Goal: Task Accomplishment & Management: Manage account settings

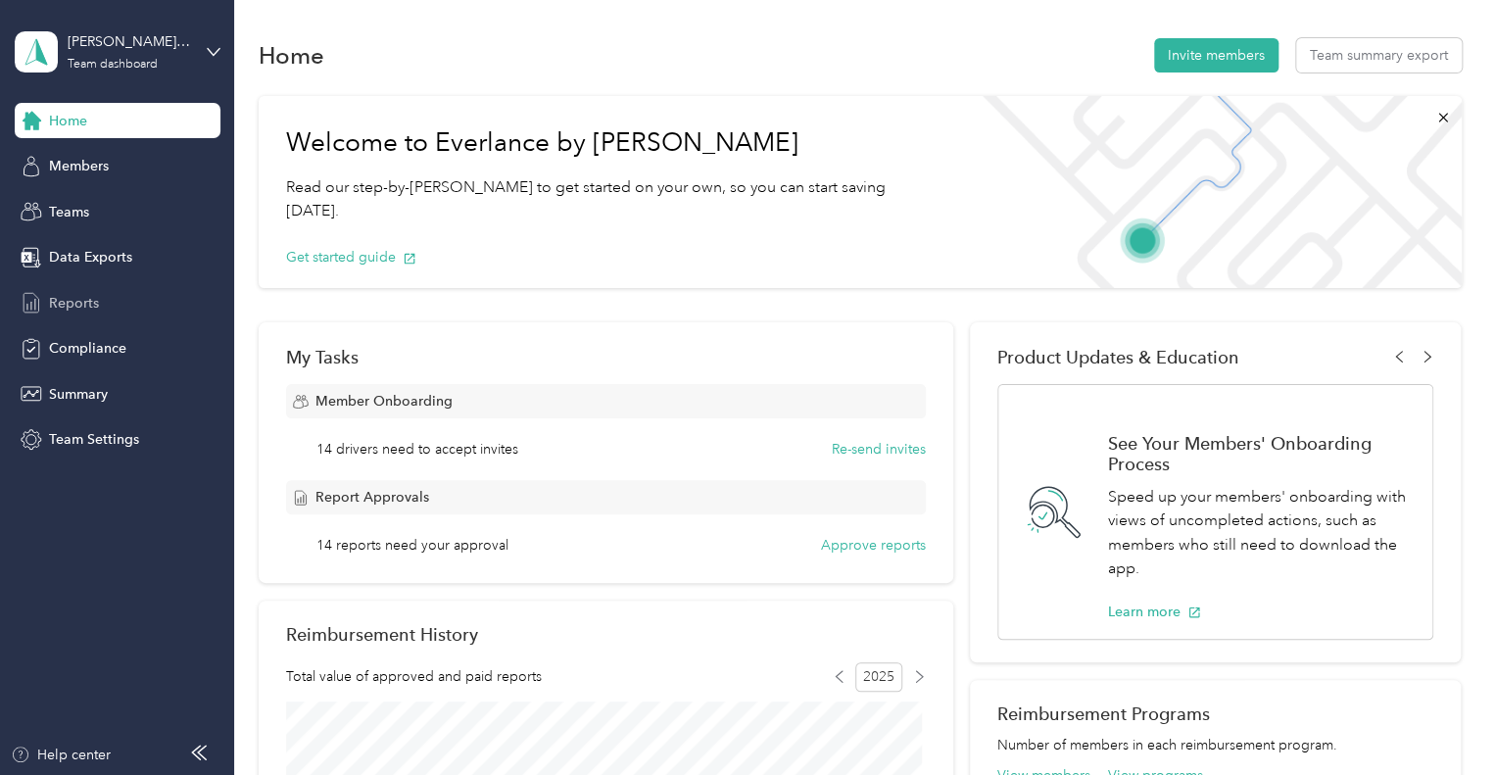
click at [85, 303] on span "Reports" at bounding box center [74, 303] width 50 height 21
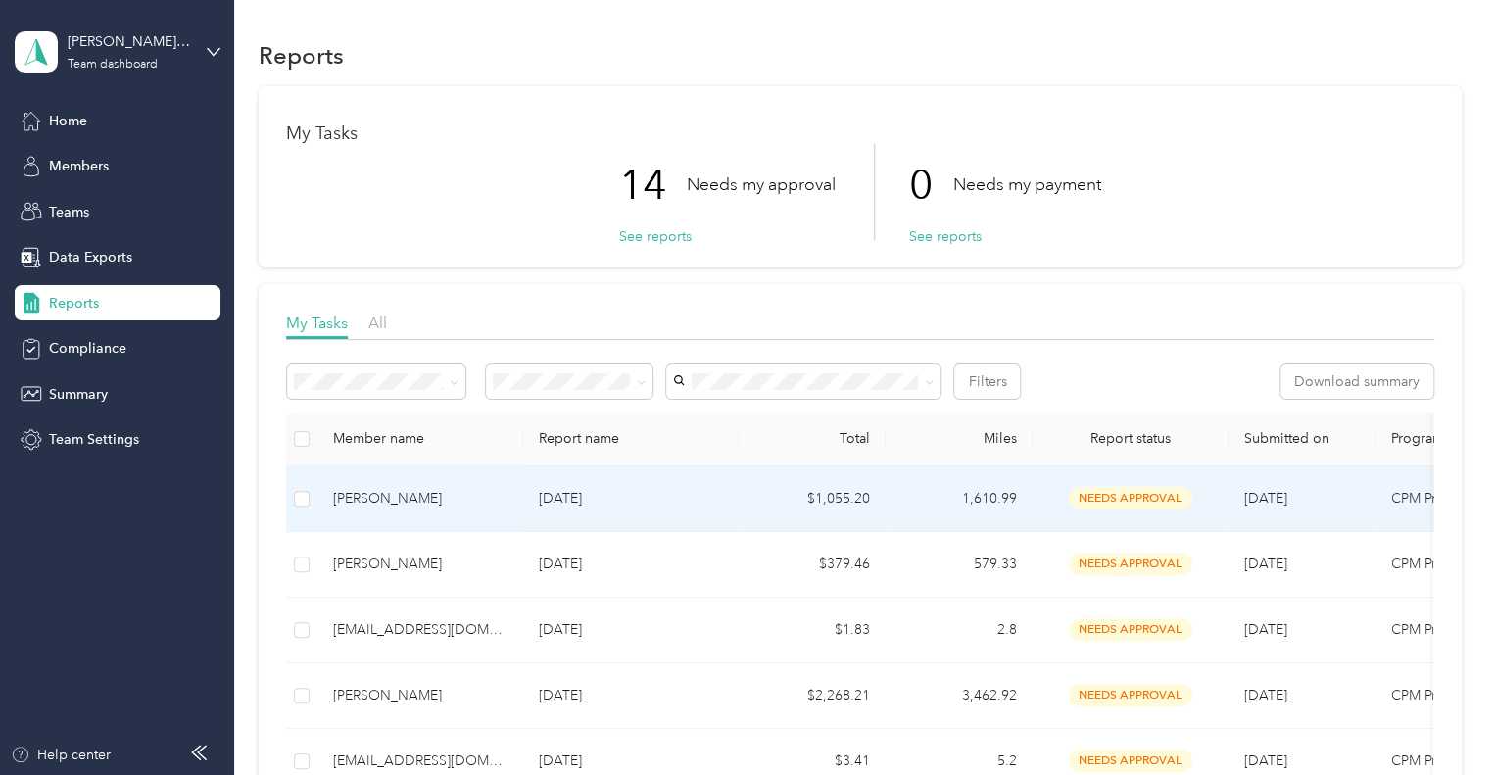
click at [385, 496] on div "[PERSON_NAME]" at bounding box center [420, 499] width 174 height 22
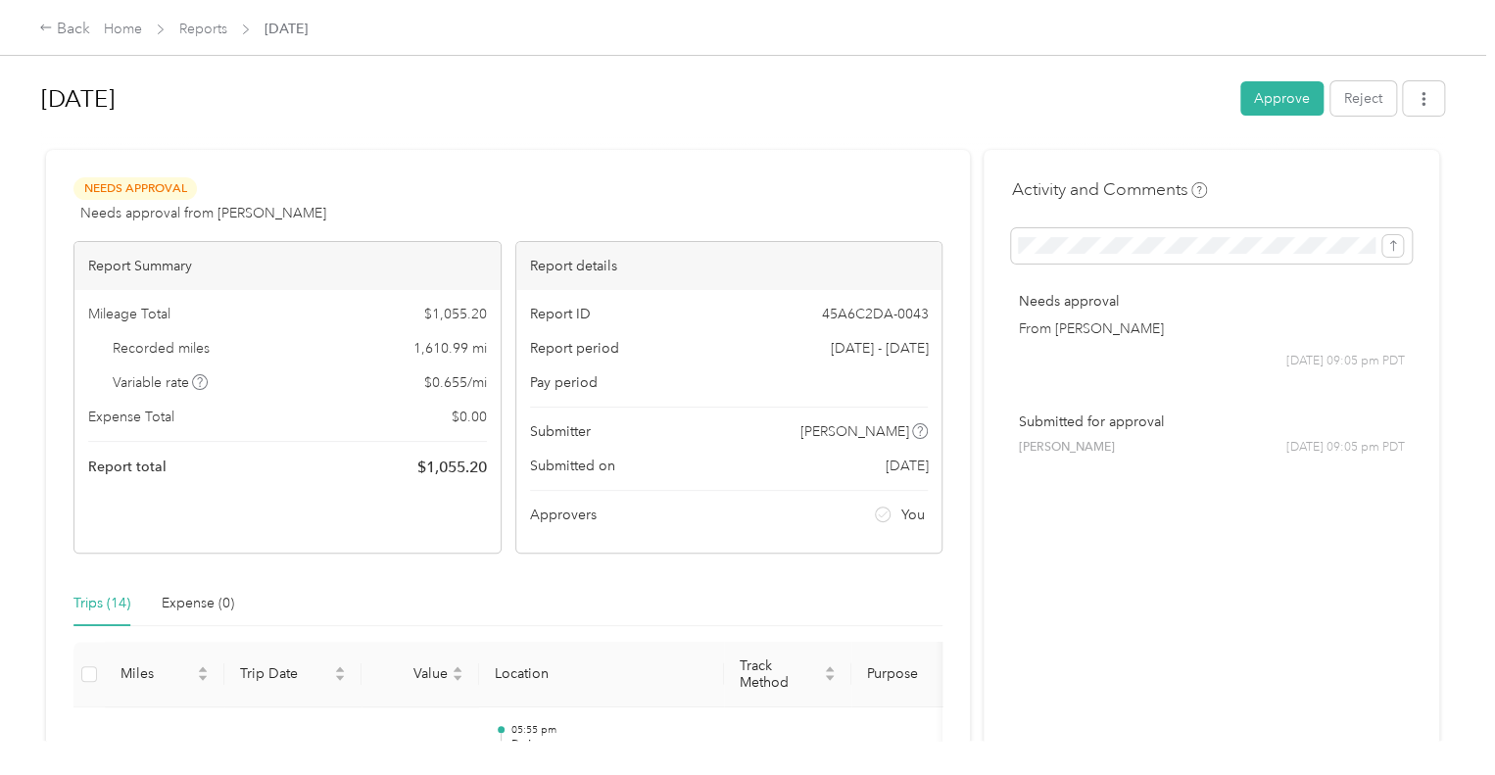
click at [737, 598] on div "Trips (14) Expense (0)" at bounding box center [507, 603] width 869 height 45
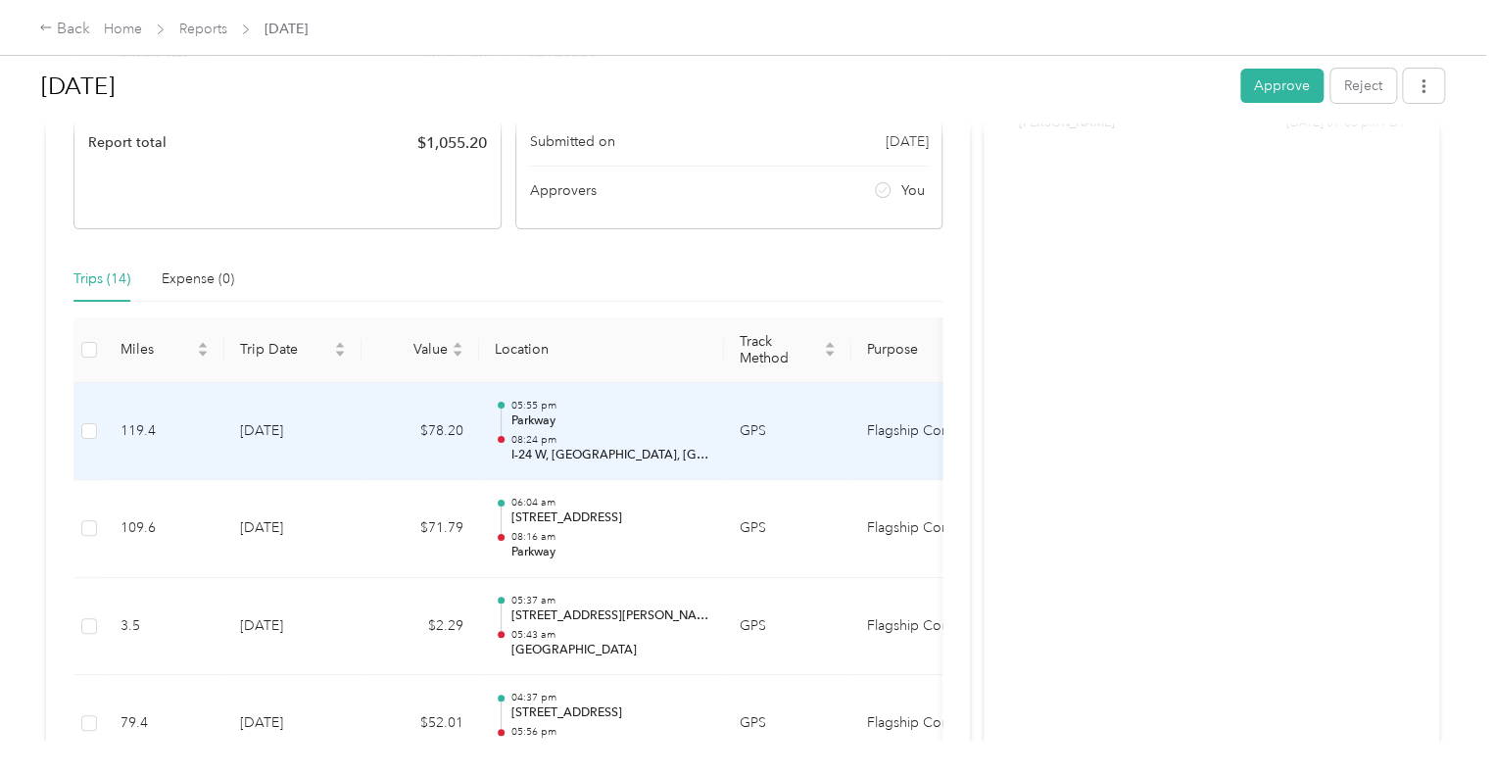
scroll to position [392, 0]
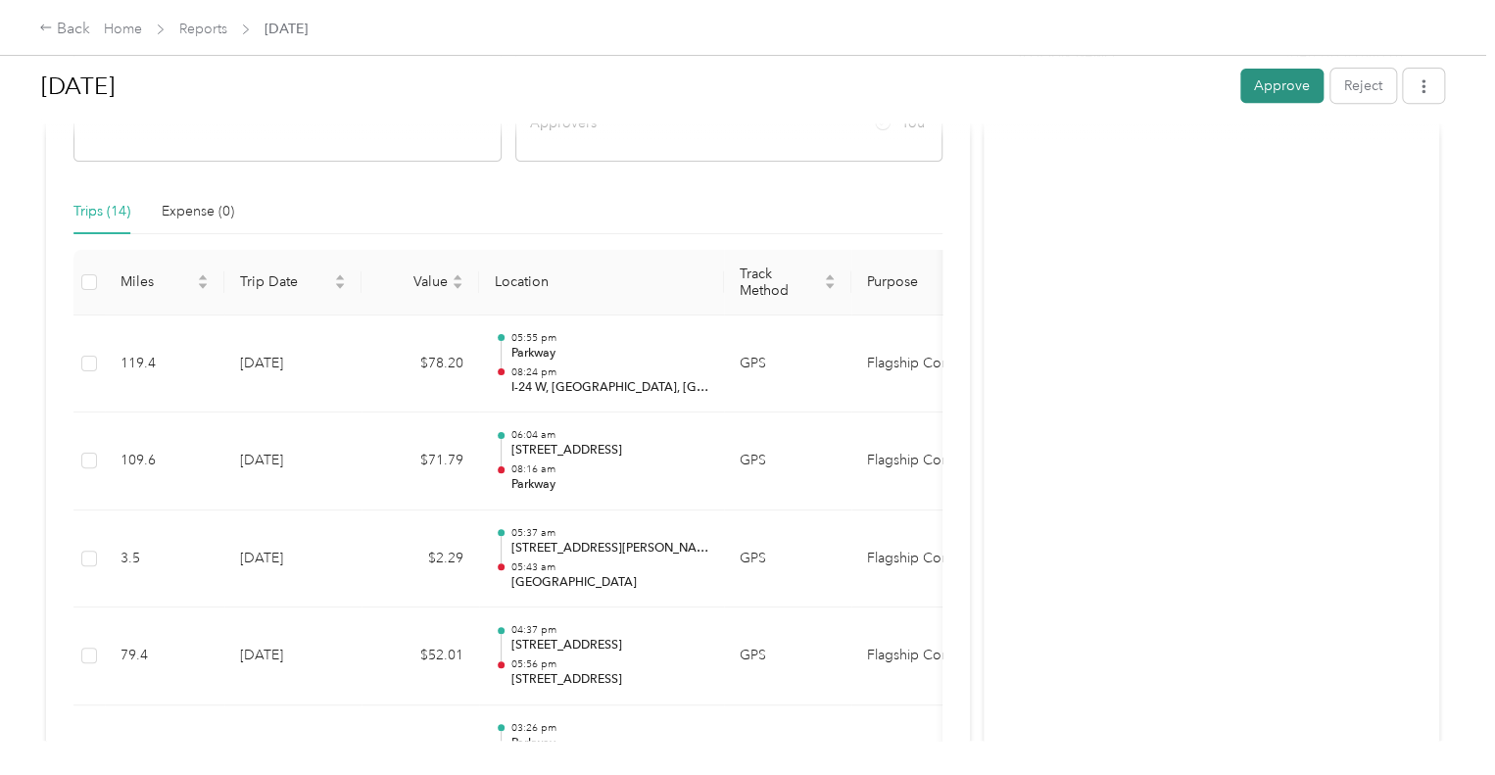
click at [1274, 82] on button "Approve" at bounding box center [1282, 86] width 83 height 34
click at [60, 31] on div "Back" at bounding box center [64, 30] width 51 height 24
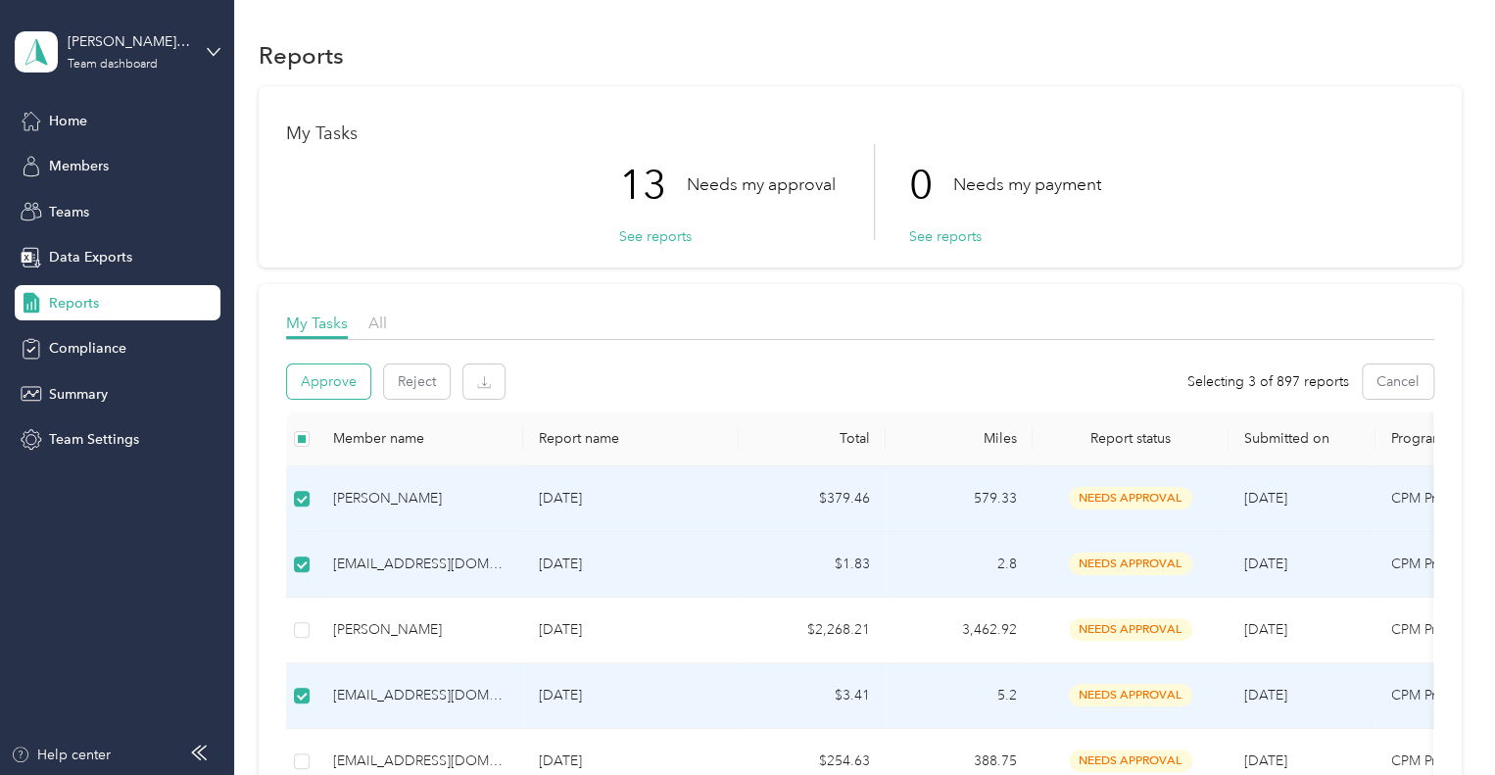
click at [333, 383] on button "Approve" at bounding box center [328, 382] width 83 height 34
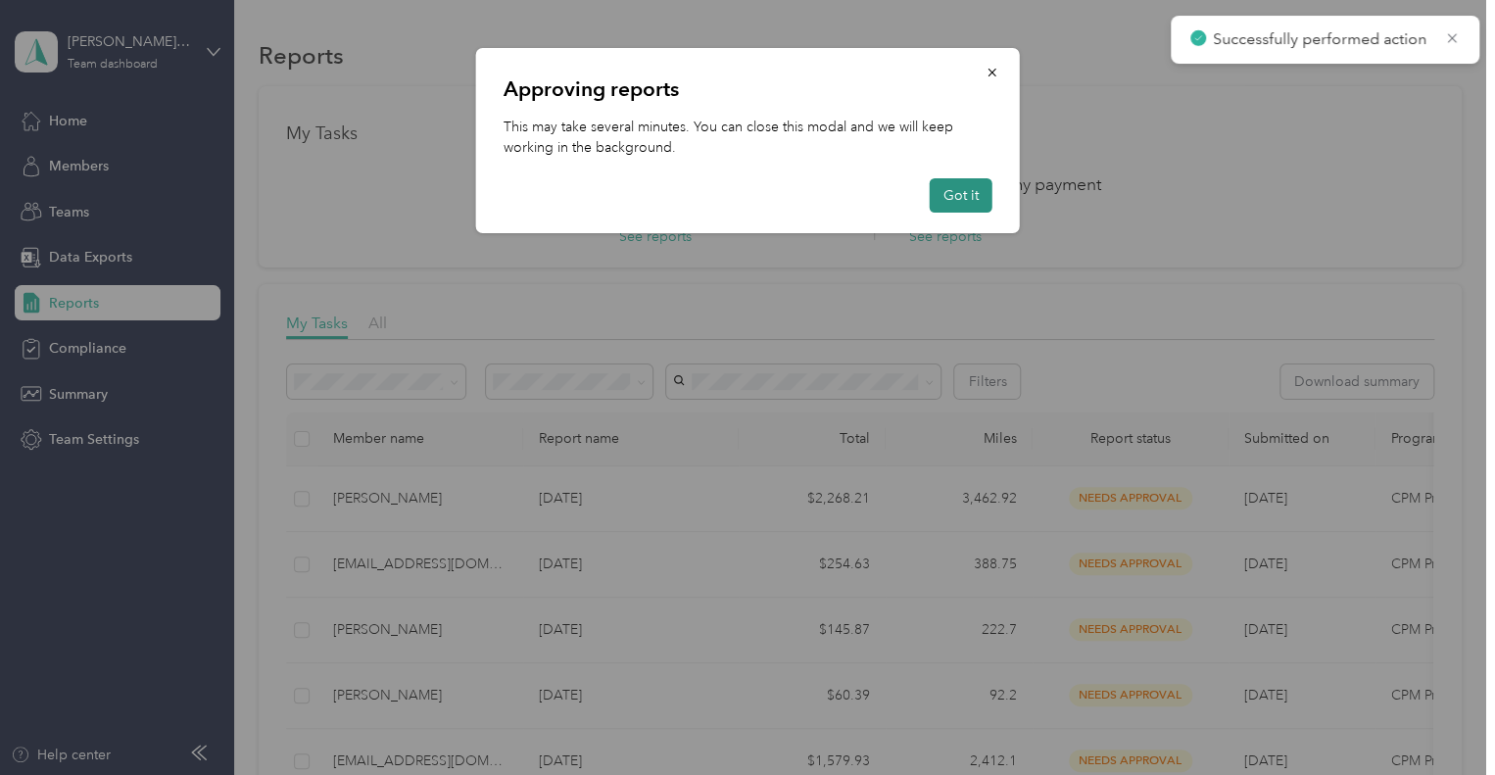
click at [952, 192] on button "Got it" at bounding box center [961, 195] width 63 height 34
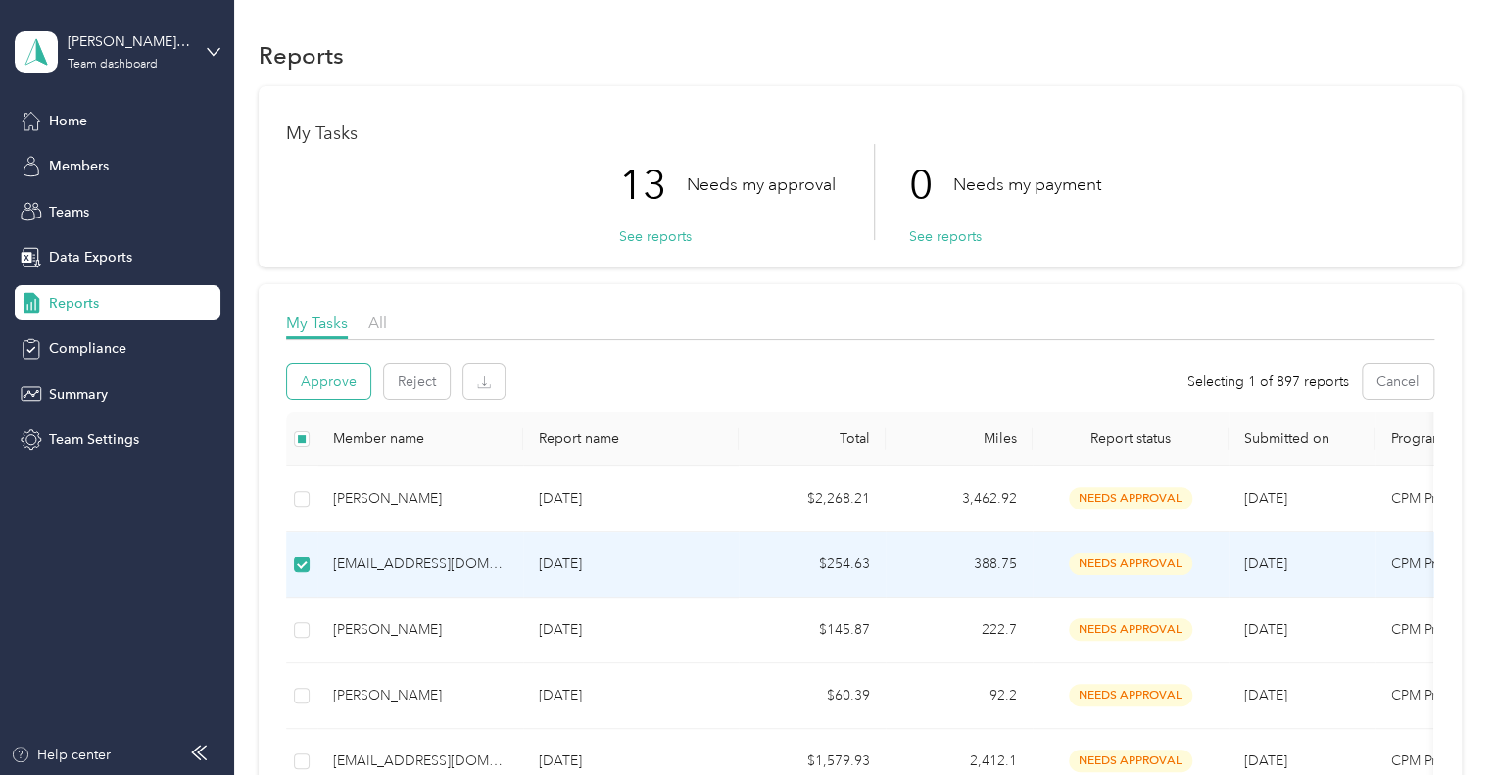
click at [314, 384] on button "Approve" at bounding box center [328, 382] width 83 height 34
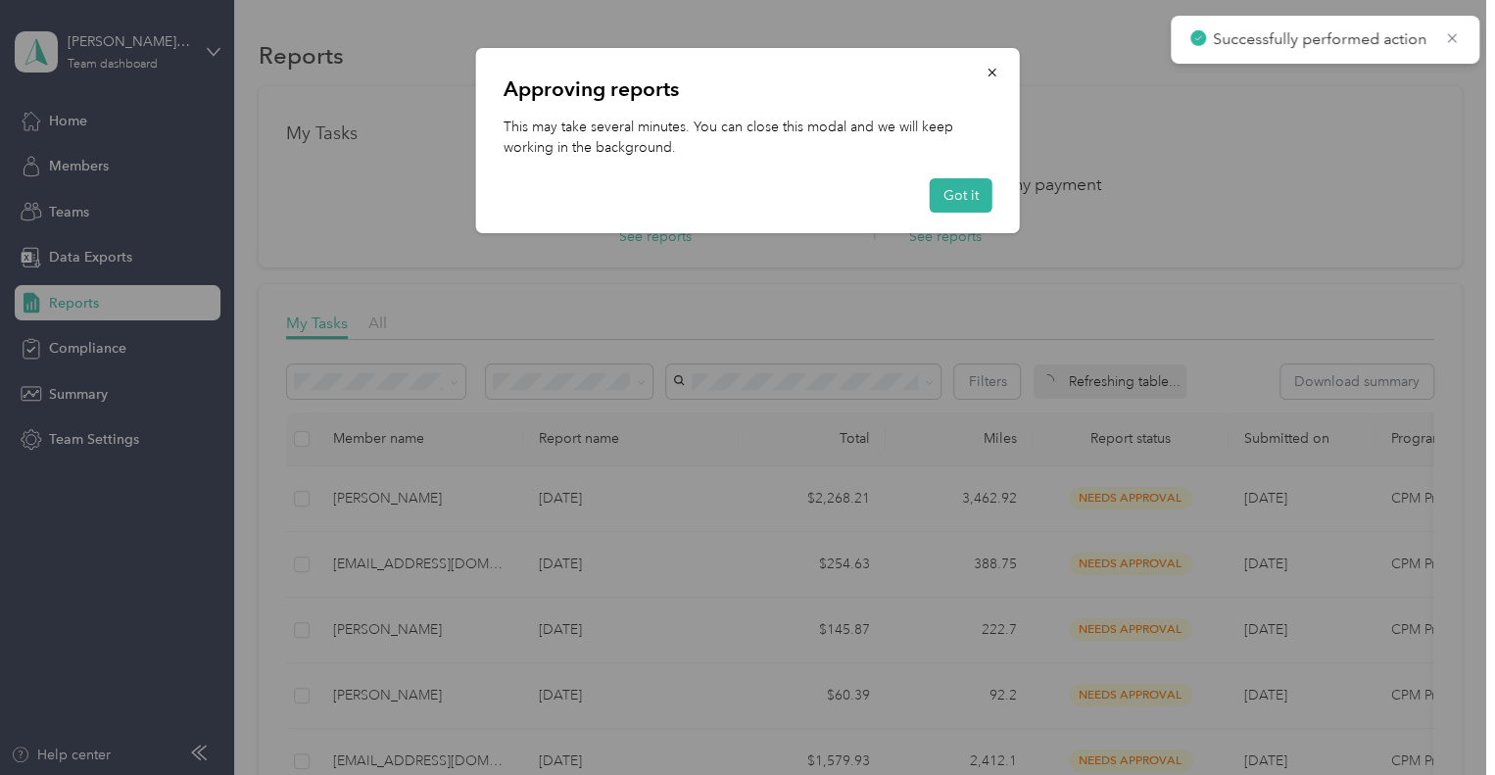
click at [597, 355] on div at bounding box center [747, 387] width 1495 height 775
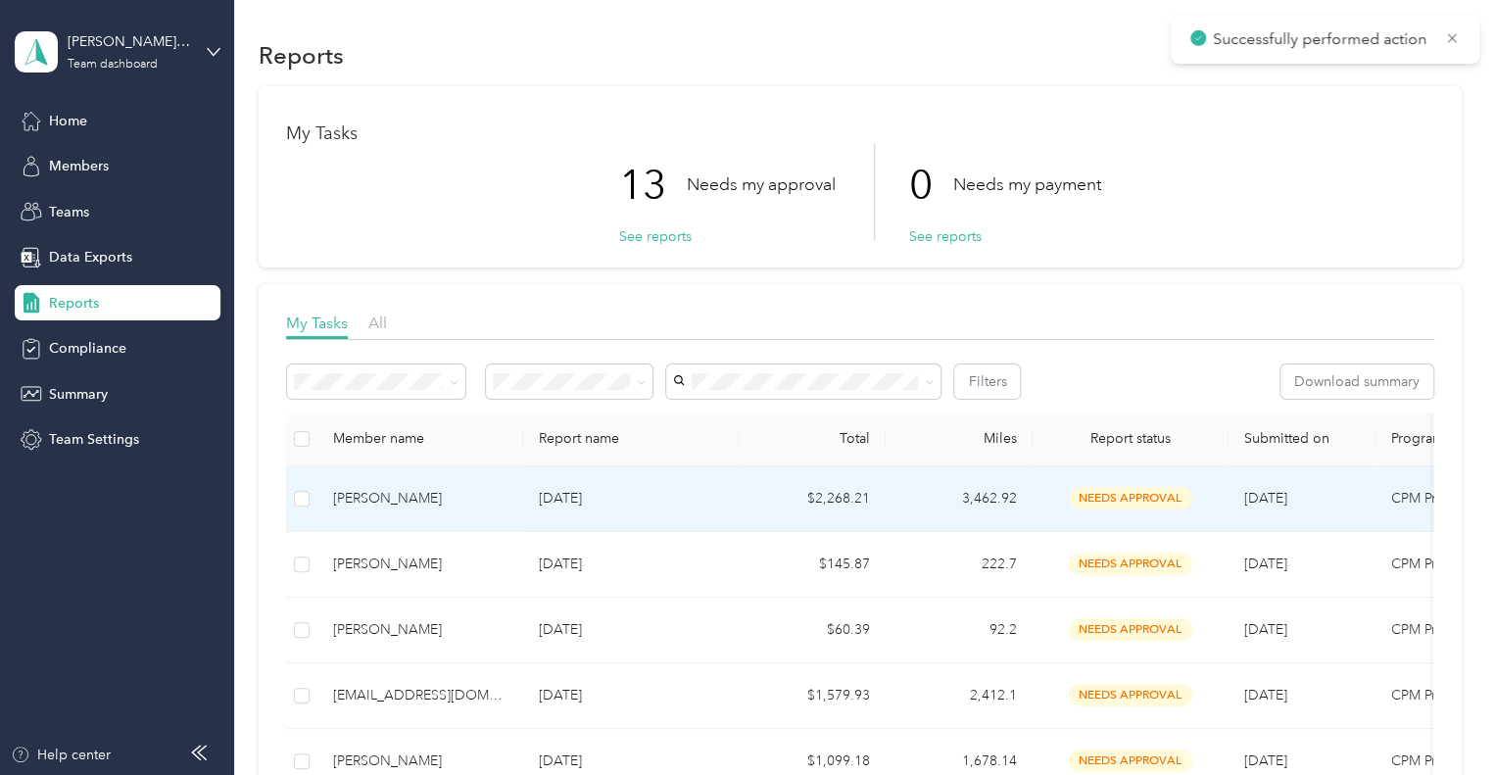
click at [374, 497] on div "[PERSON_NAME]" at bounding box center [420, 499] width 174 height 22
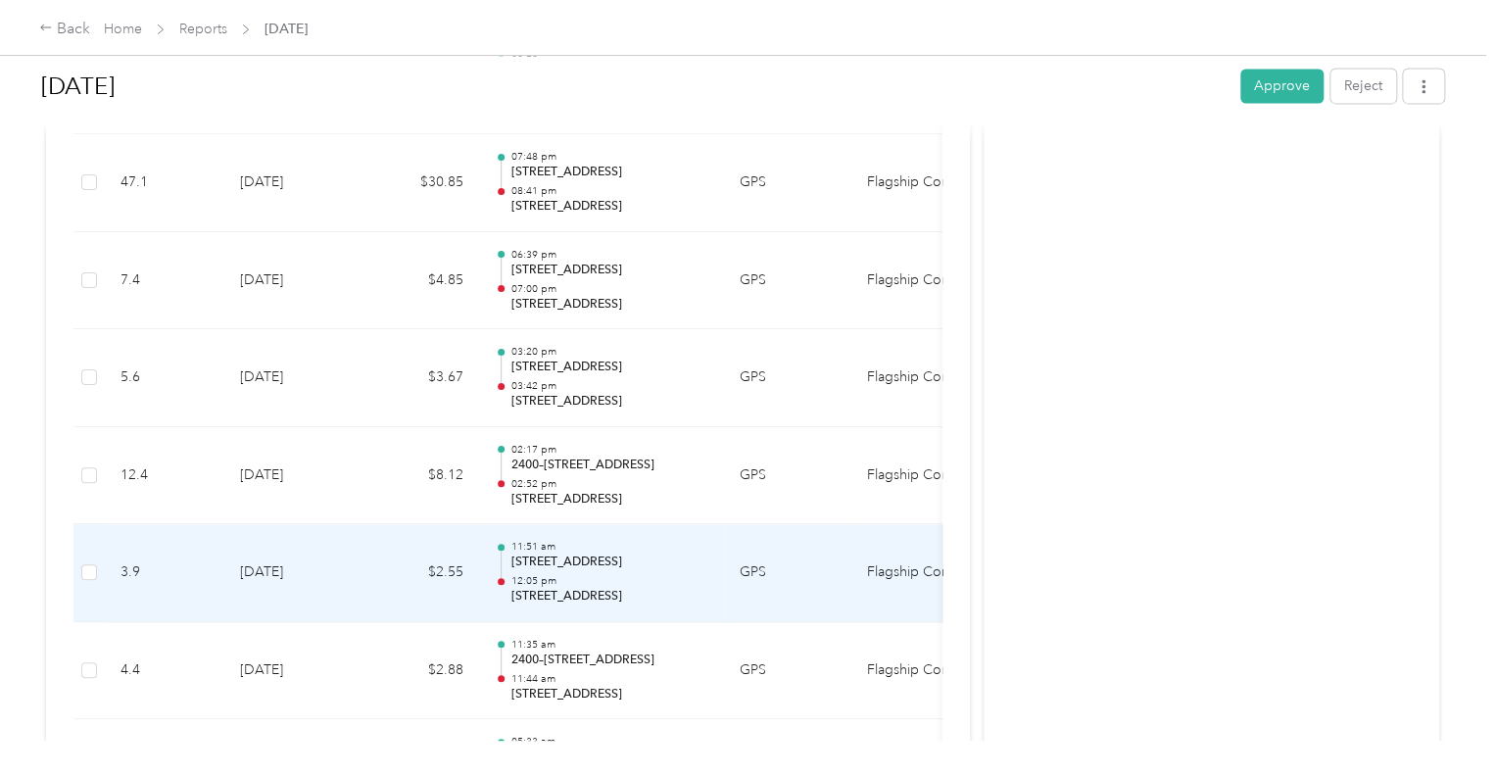
scroll to position [1489, 0]
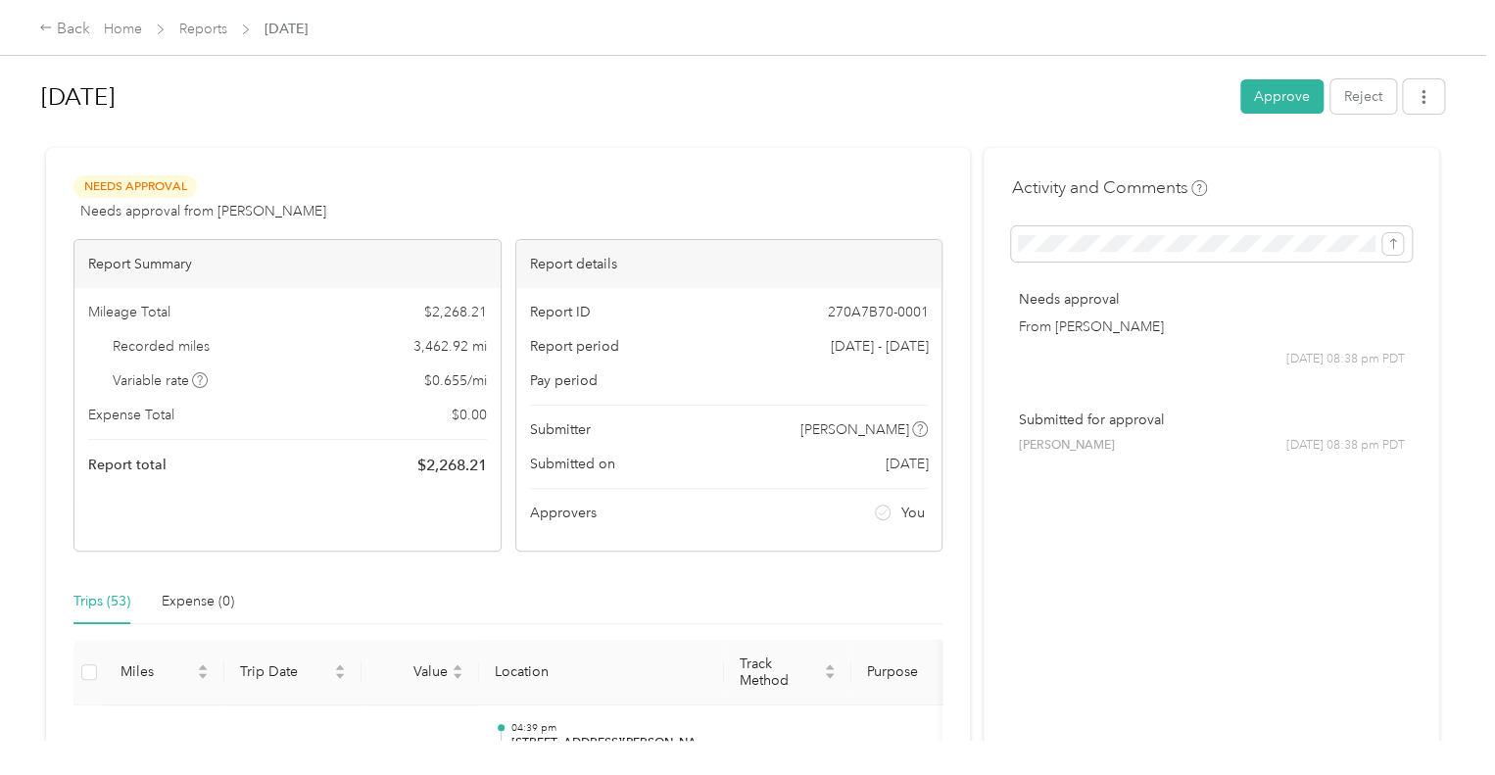
scroll to position [0, 0]
click at [1271, 101] on button "Approve" at bounding box center [1282, 98] width 83 height 34
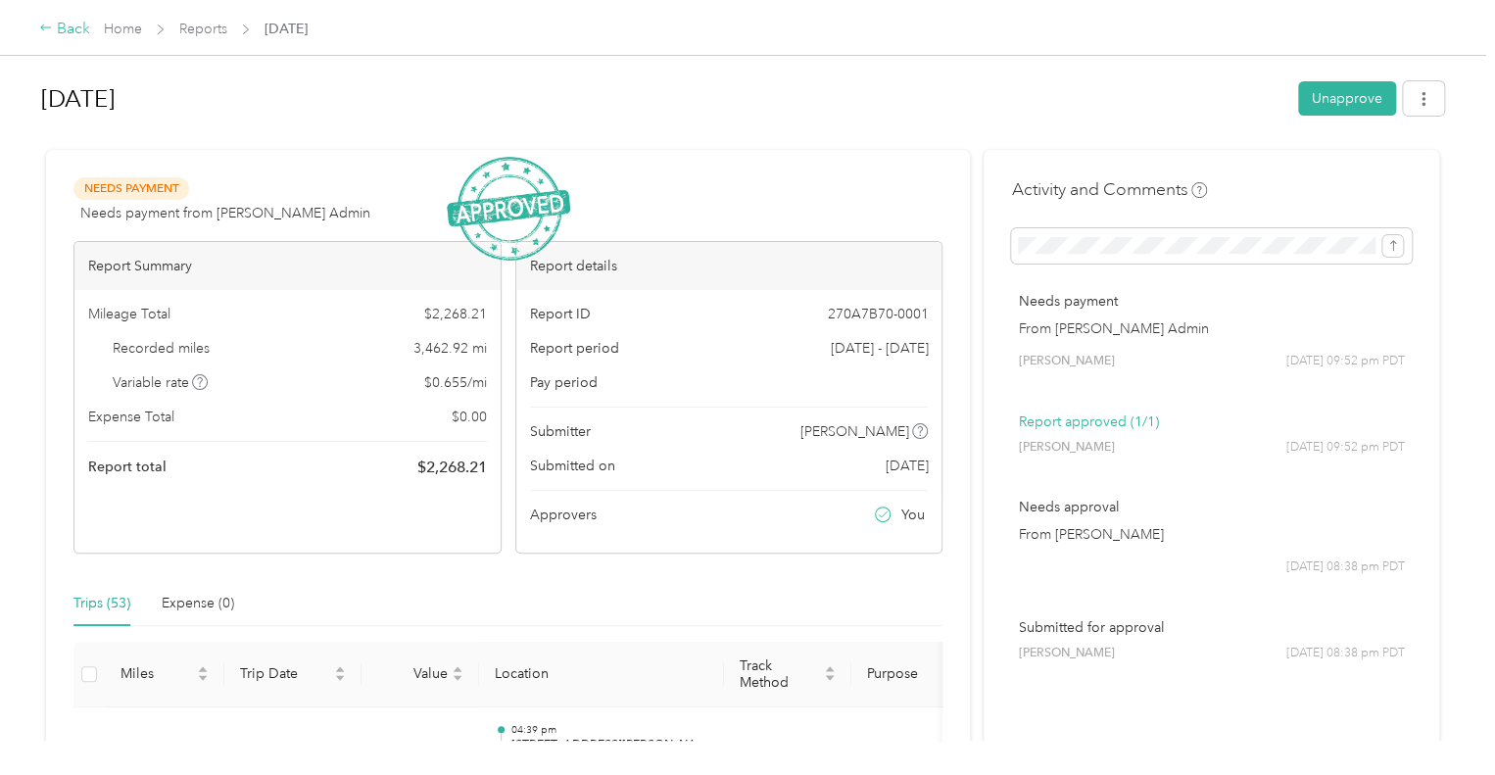
click at [67, 26] on div "Back" at bounding box center [64, 30] width 51 height 24
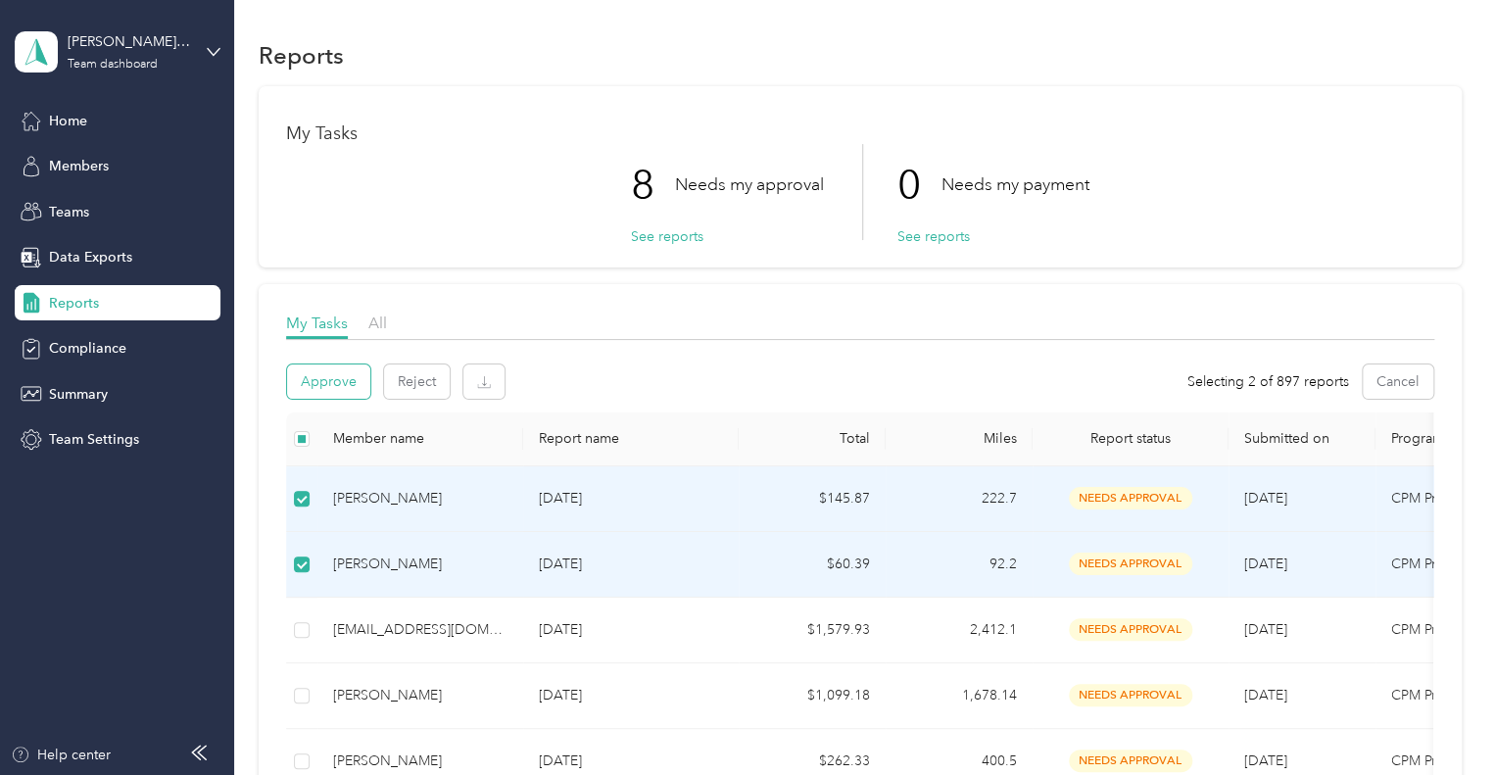
click at [331, 379] on button "Approve" at bounding box center [328, 382] width 83 height 34
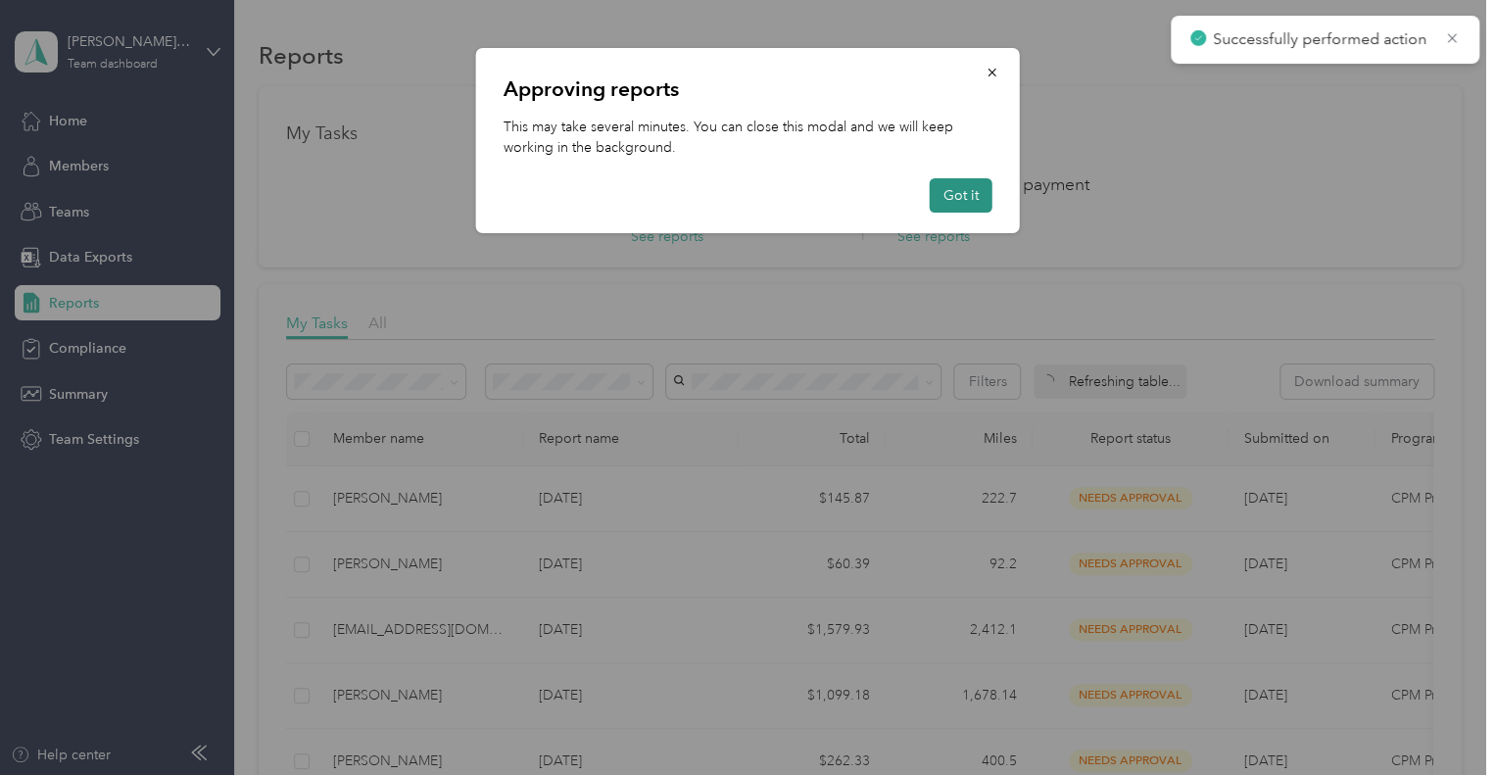
click at [964, 198] on button "Got it" at bounding box center [961, 195] width 63 height 34
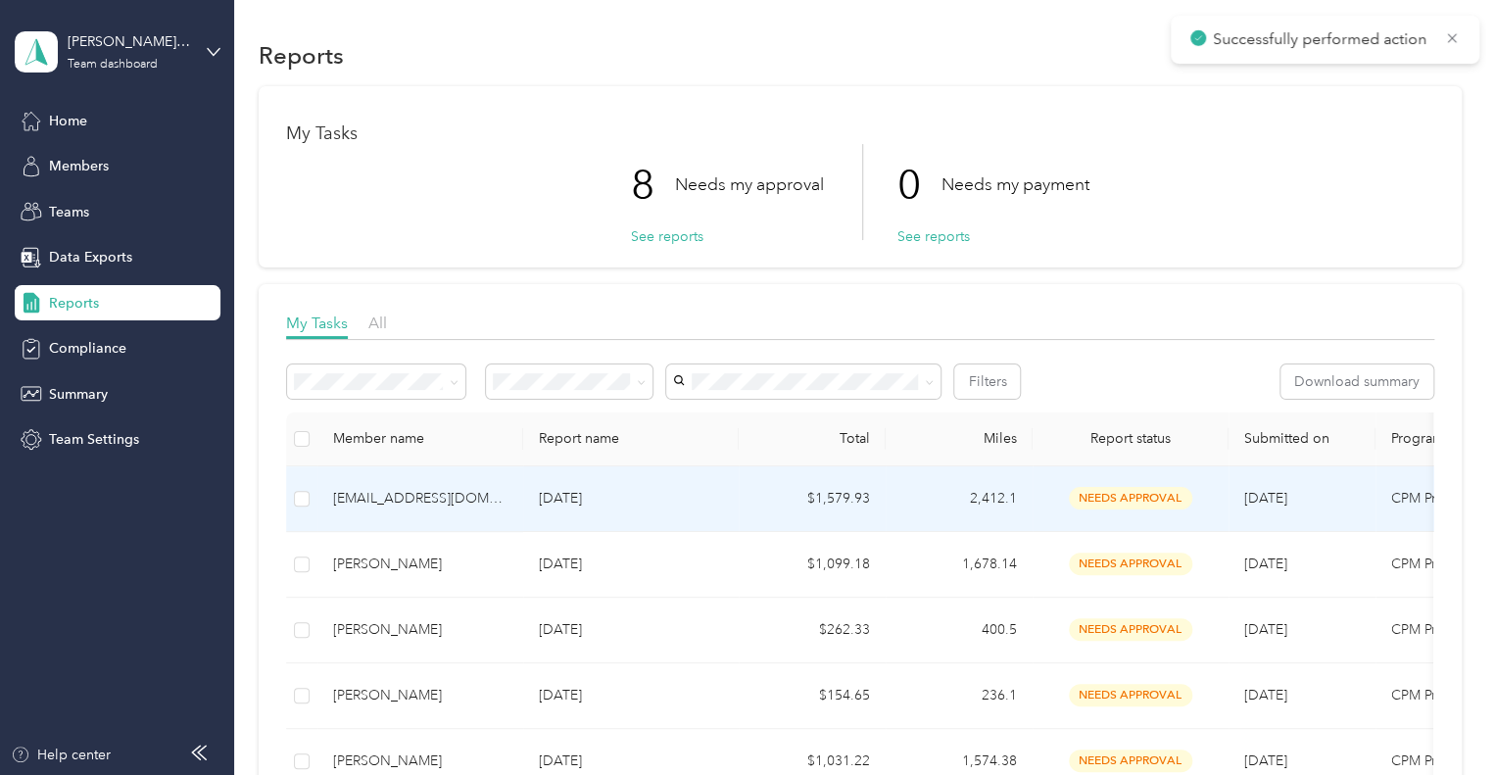
click at [474, 501] on div "[EMAIL_ADDRESS][DOMAIN_NAME]" at bounding box center [420, 499] width 174 height 22
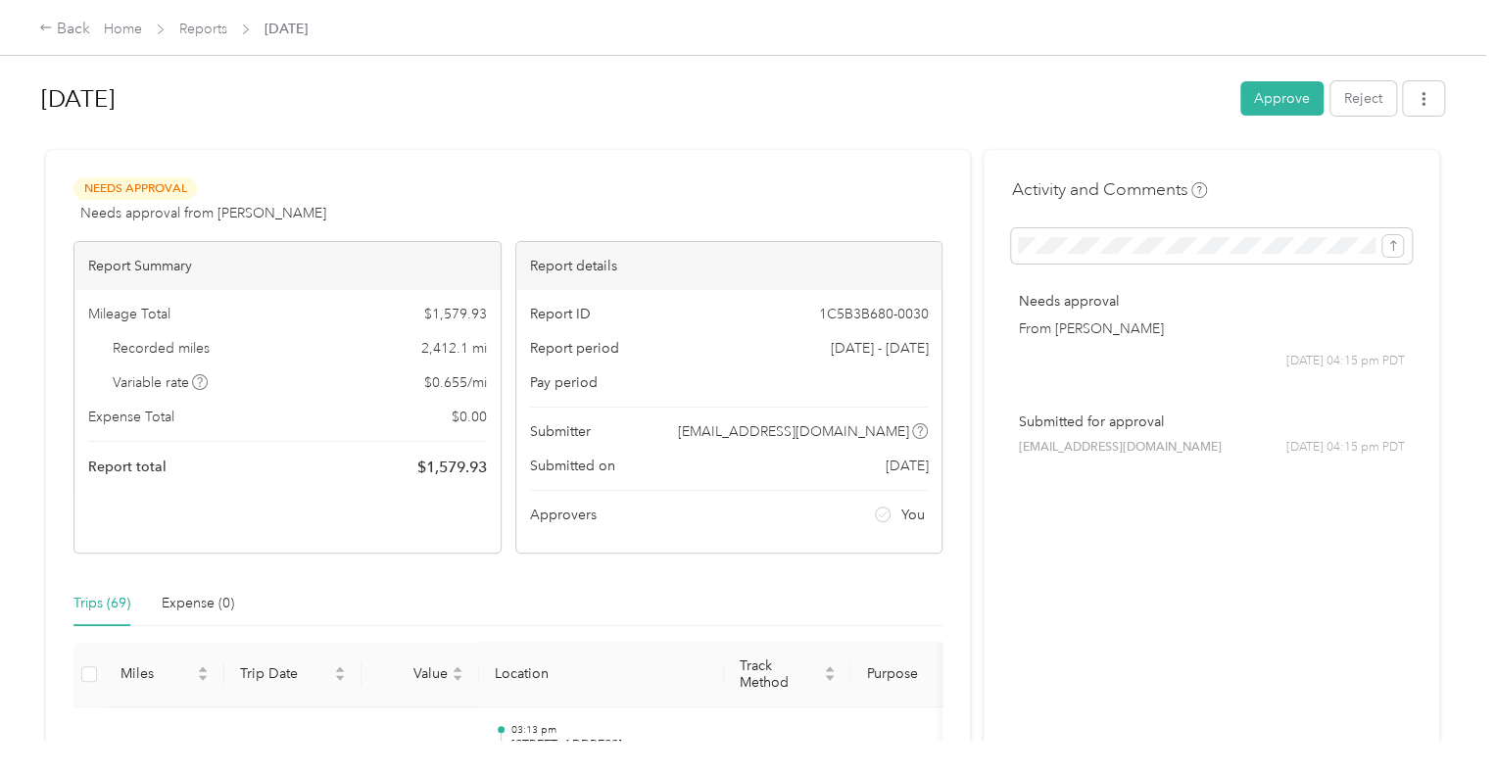
click at [566, 590] on div "Trips (69) Expense (0)" at bounding box center [507, 603] width 869 height 45
click at [1271, 92] on button "Approve" at bounding box center [1282, 98] width 83 height 34
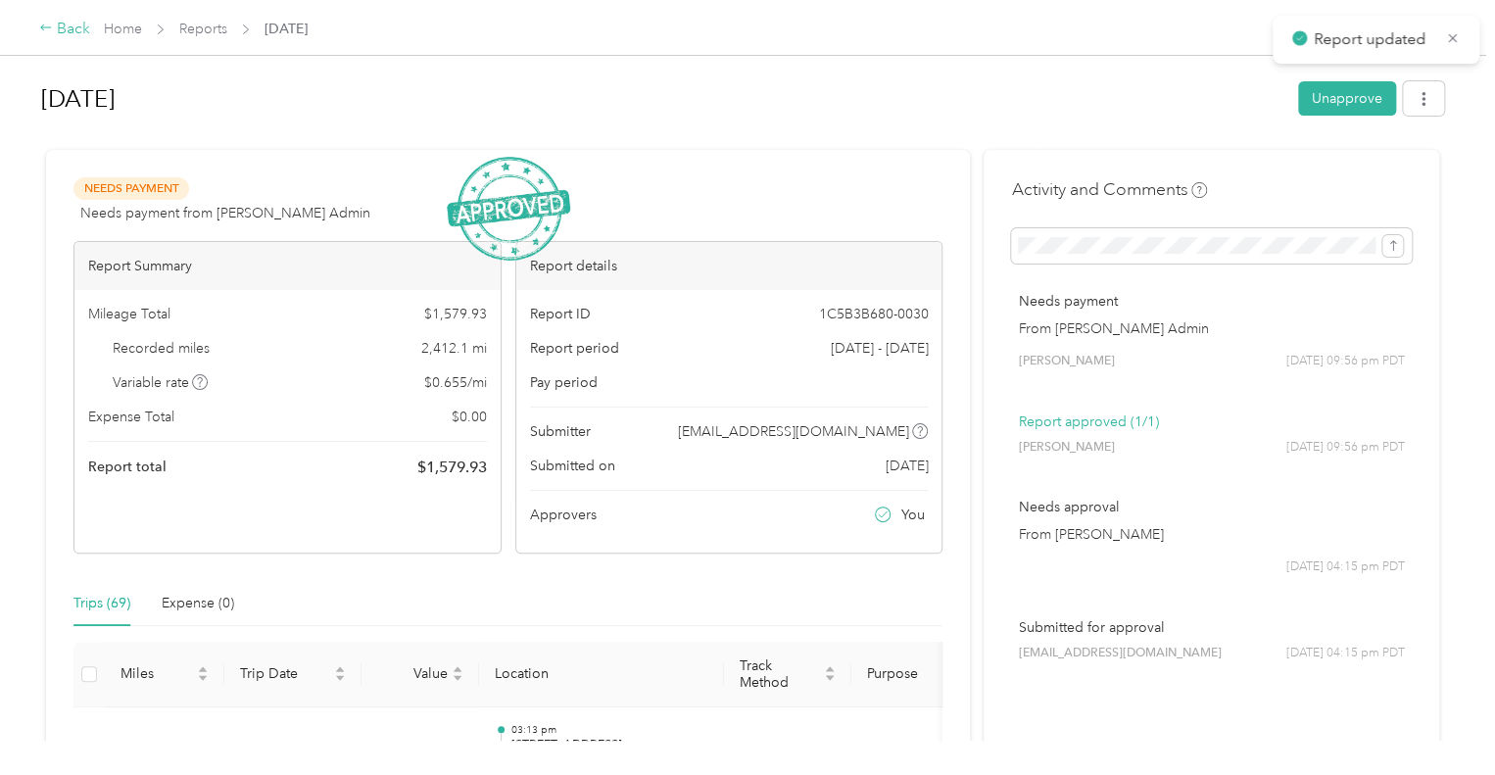
click at [73, 30] on div "Back" at bounding box center [64, 30] width 51 height 24
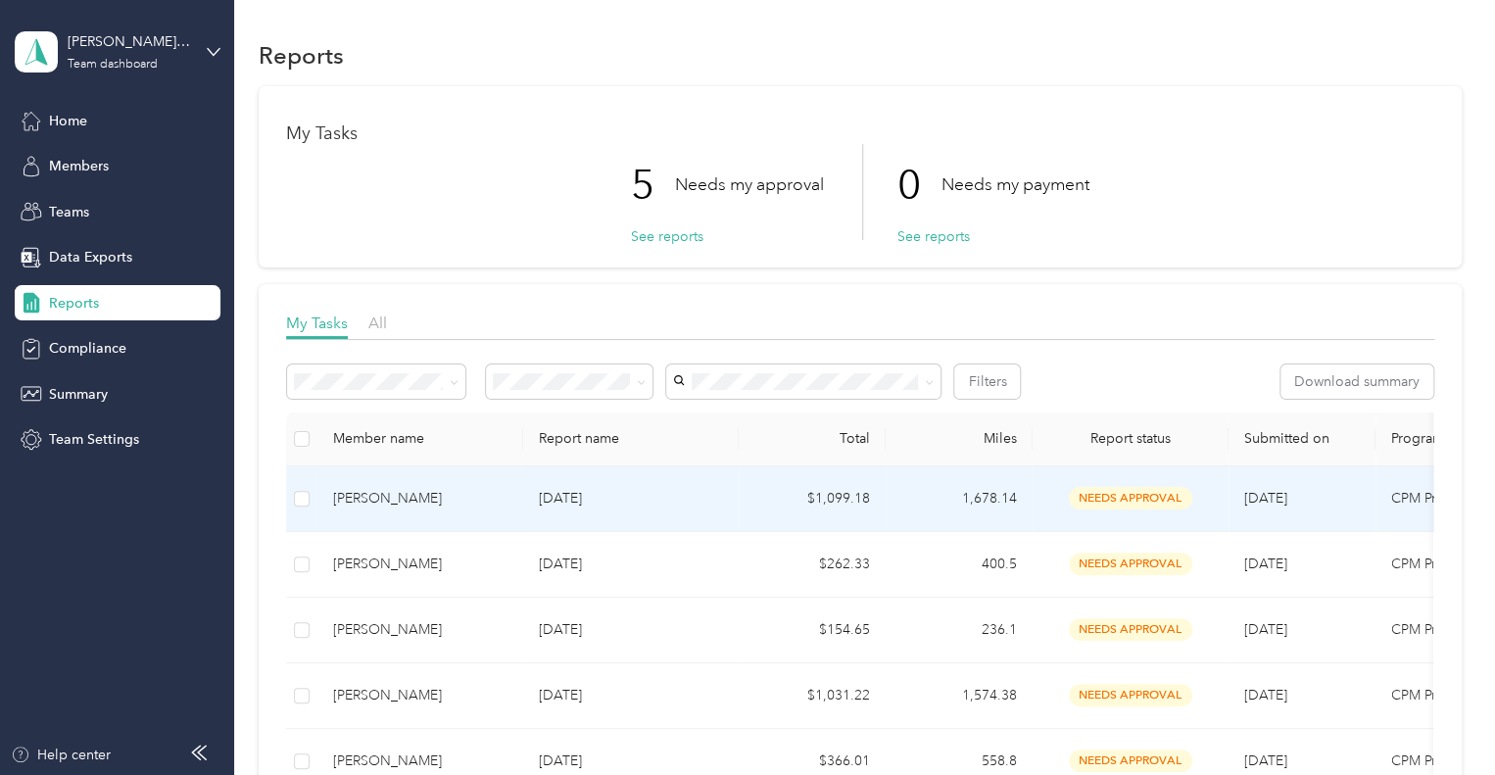
click at [365, 502] on div "[PERSON_NAME]" at bounding box center [420, 499] width 174 height 22
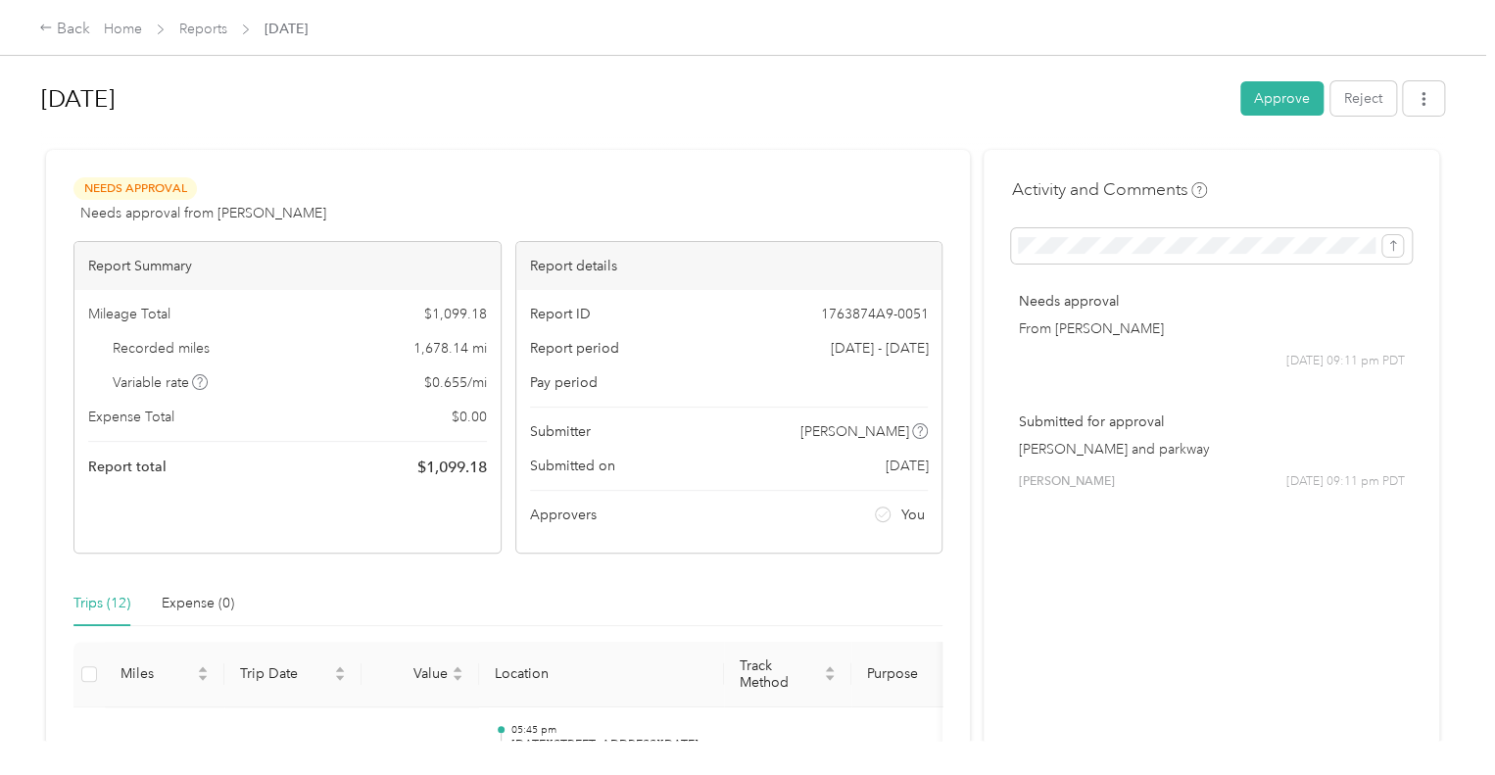
click at [538, 587] on div "Trips (12) Expense (0)" at bounding box center [507, 603] width 869 height 45
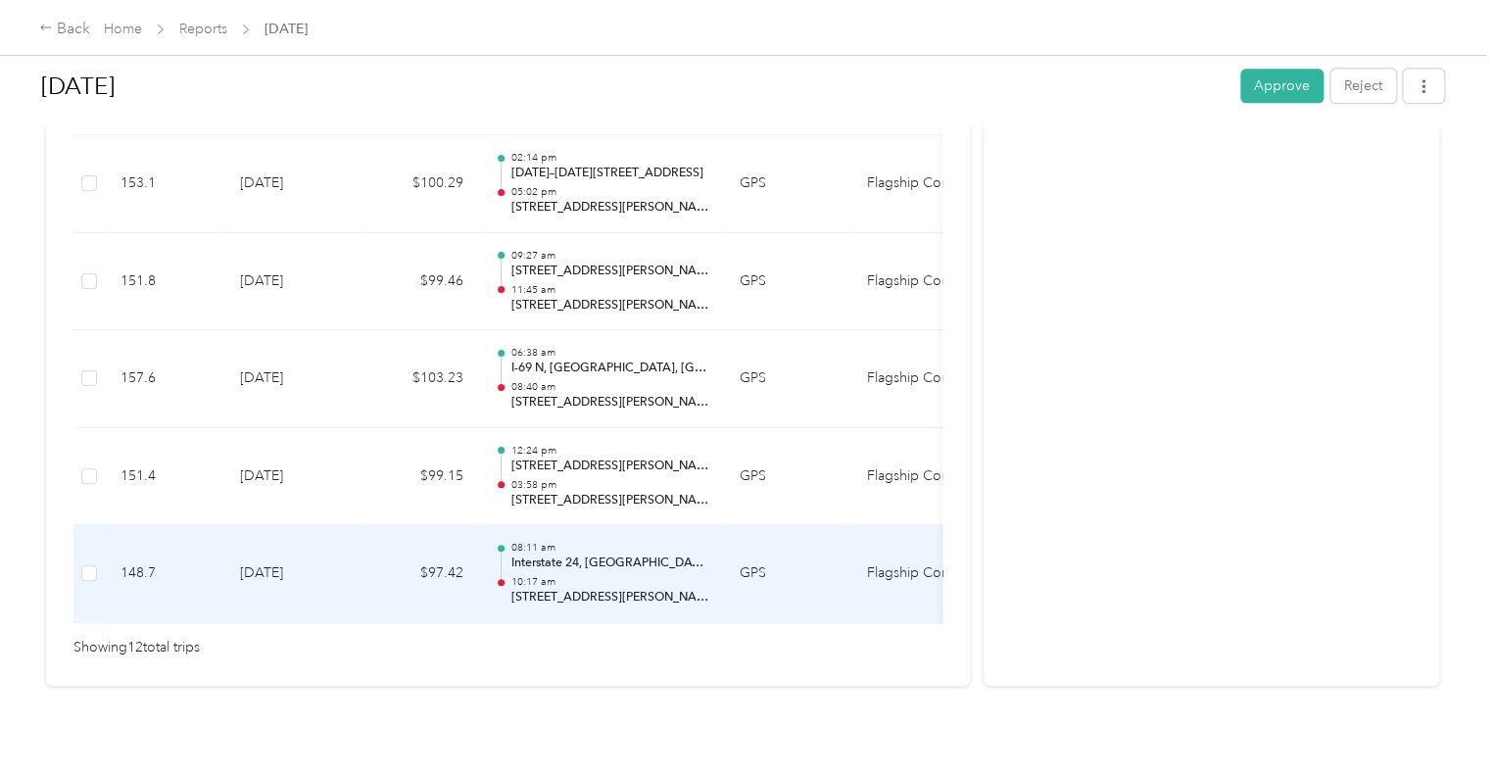
scroll to position [1293, 0]
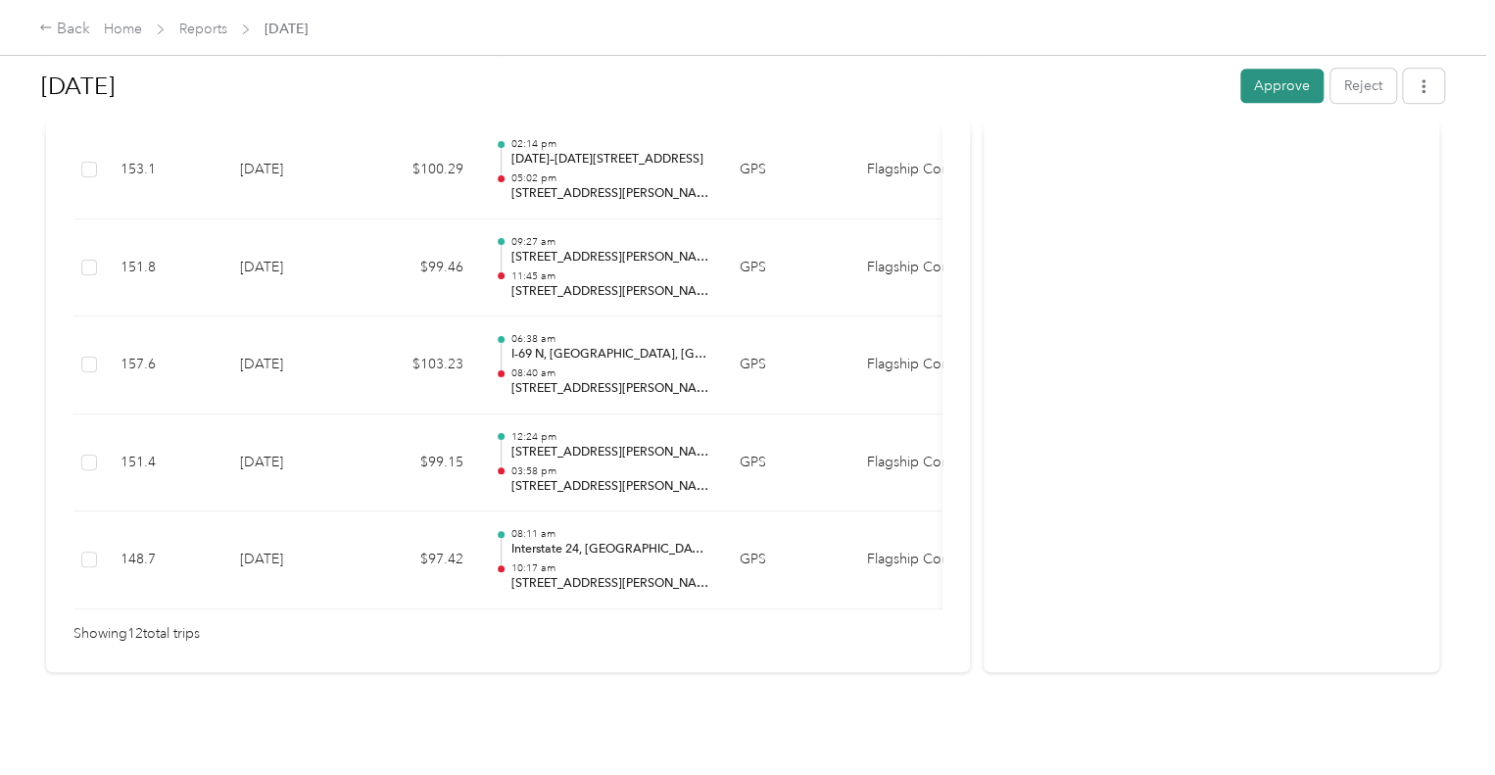
click at [1260, 84] on button "Approve" at bounding box center [1282, 86] width 83 height 34
click at [66, 28] on div "Back" at bounding box center [64, 30] width 51 height 24
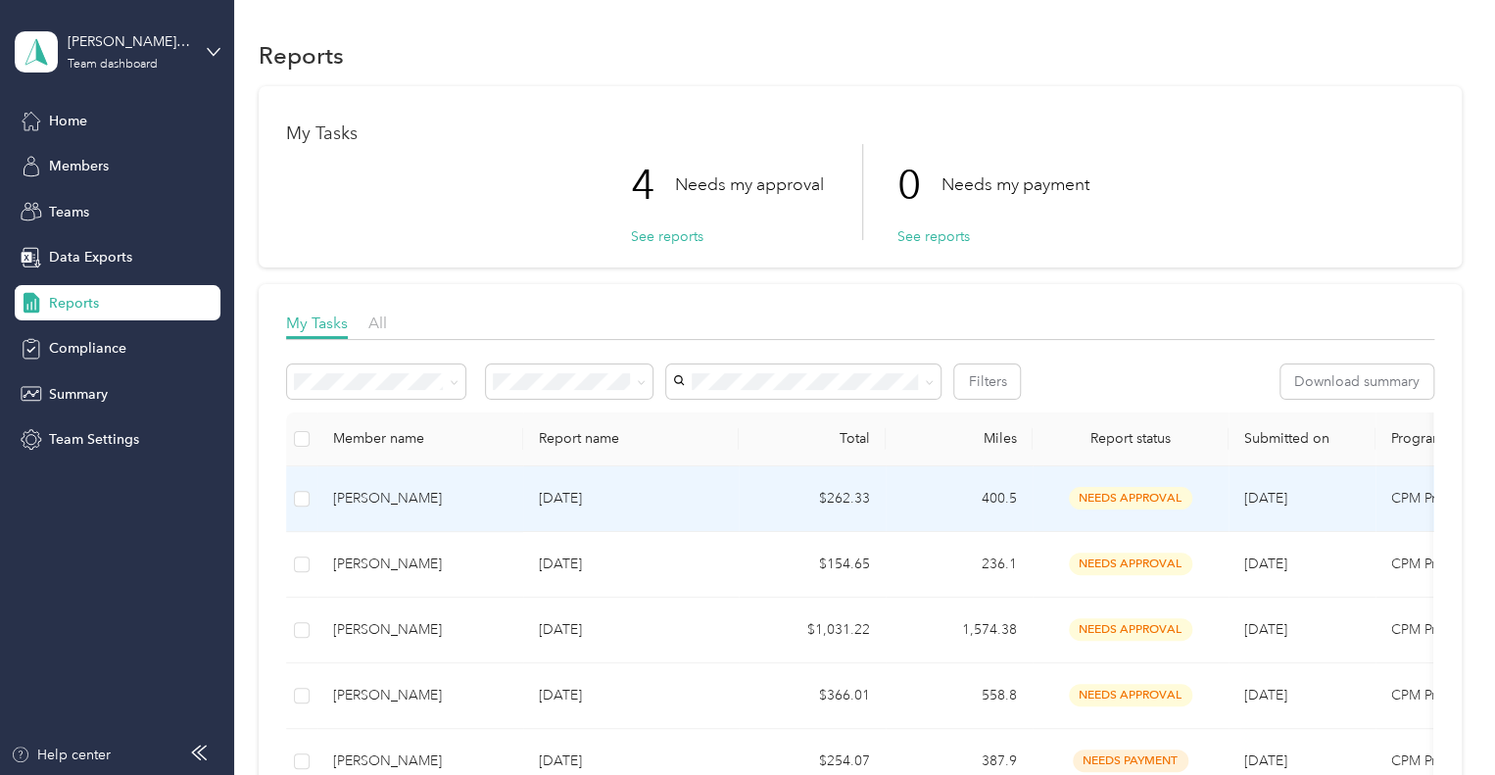
click at [372, 494] on div "[PERSON_NAME]" at bounding box center [420, 499] width 174 height 22
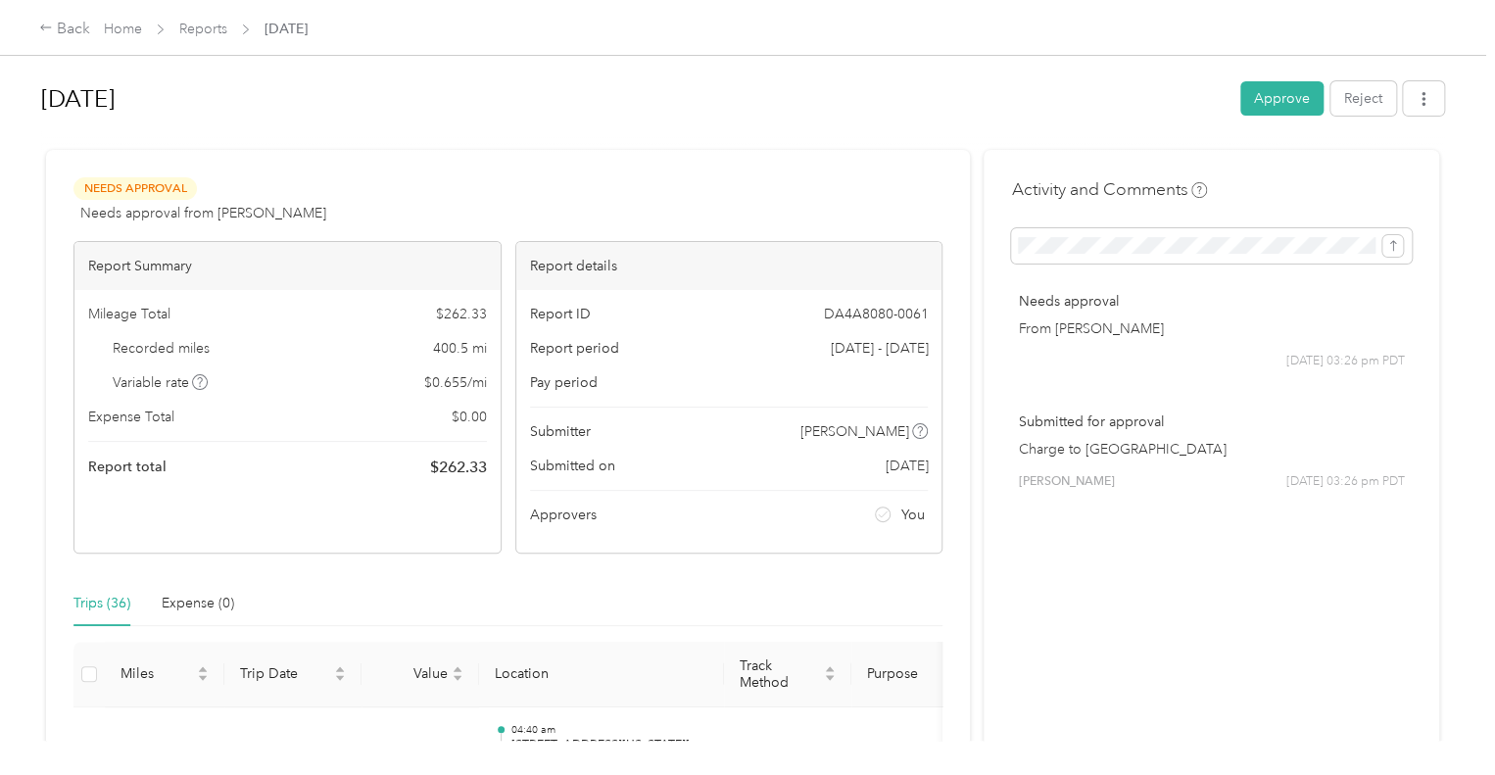
click at [455, 581] on div "Trips (36) Expense (0)" at bounding box center [507, 603] width 869 height 45
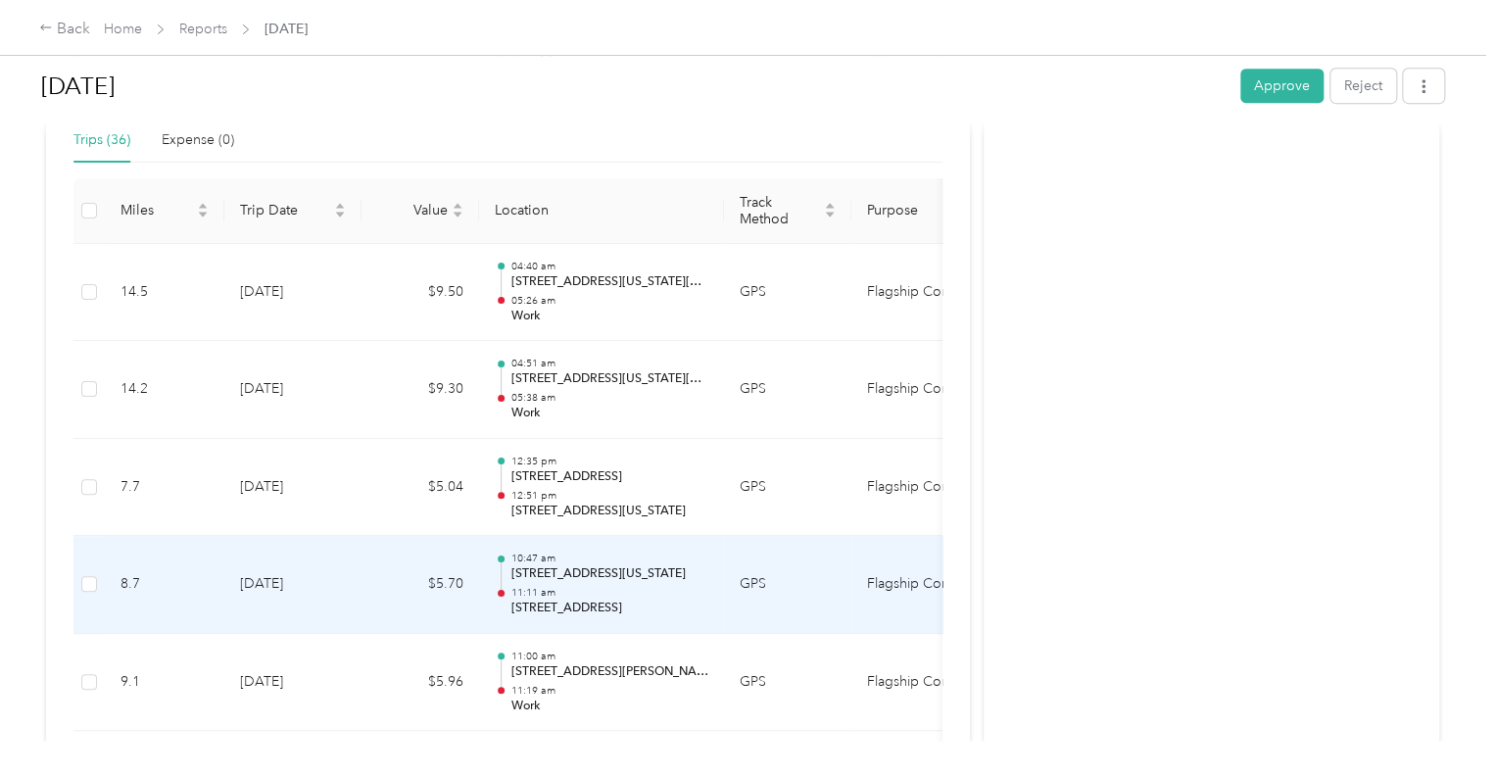
scroll to position [431, 0]
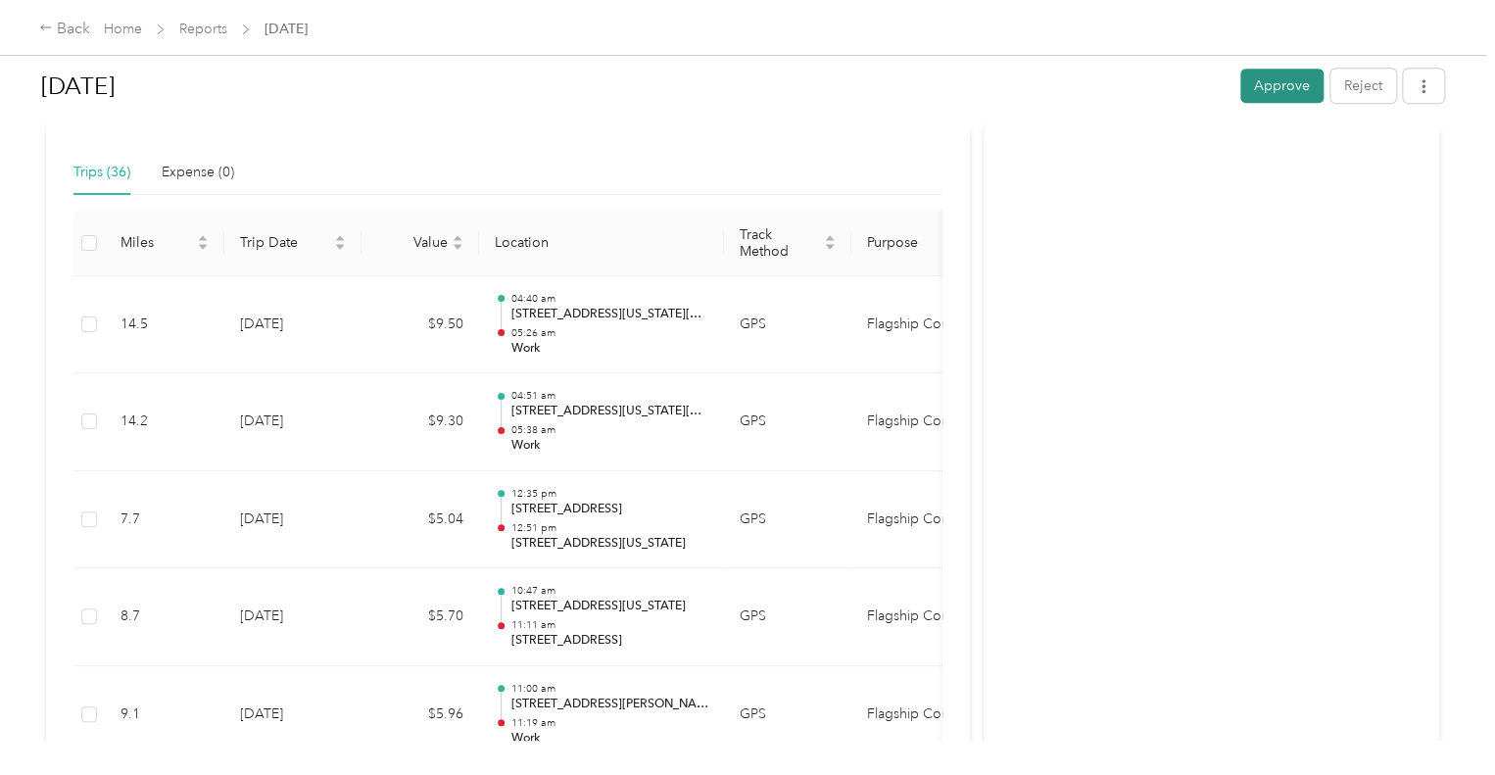
click at [1270, 89] on button "Approve" at bounding box center [1282, 86] width 83 height 34
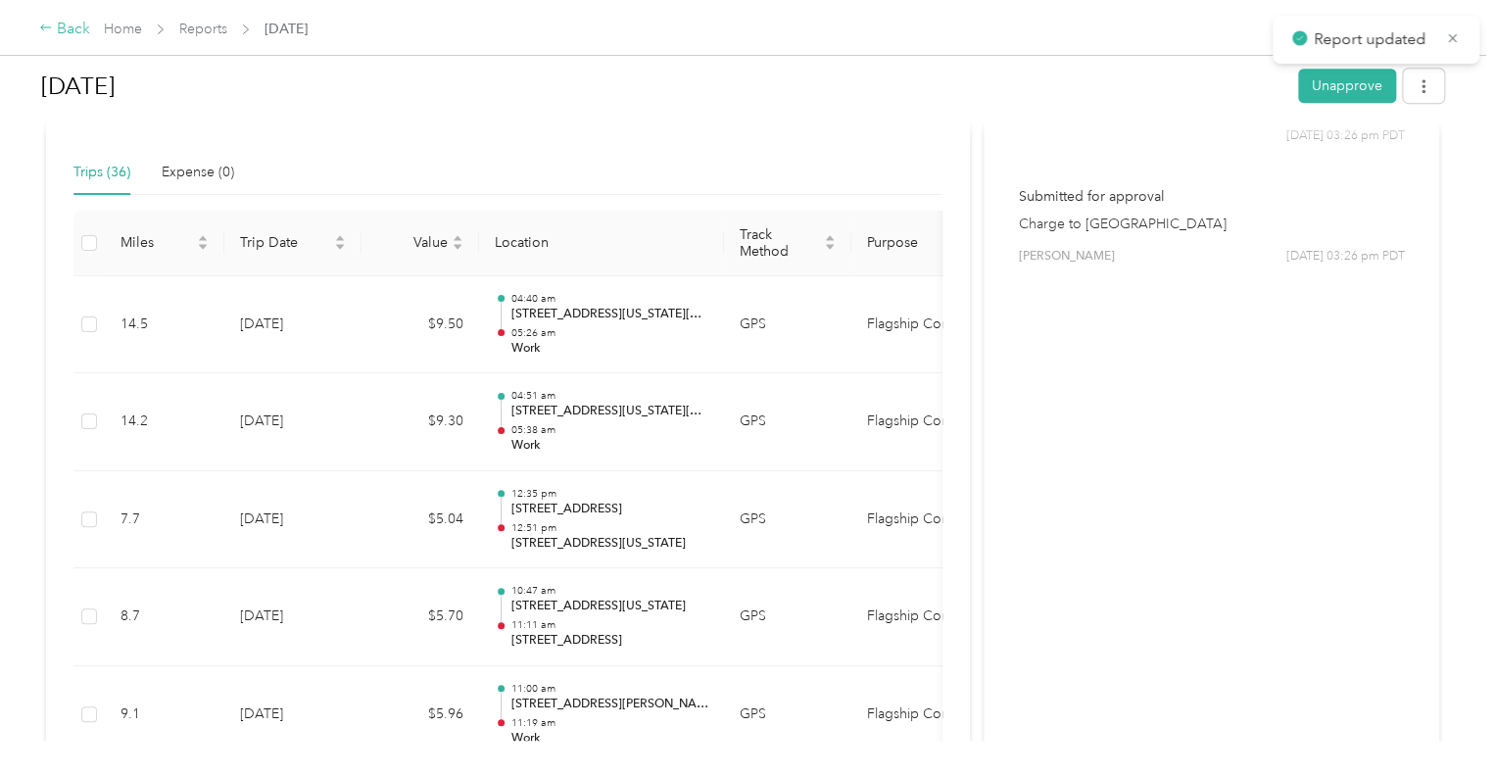
click at [67, 23] on div "Back" at bounding box center [64, 30] width 51 height 24
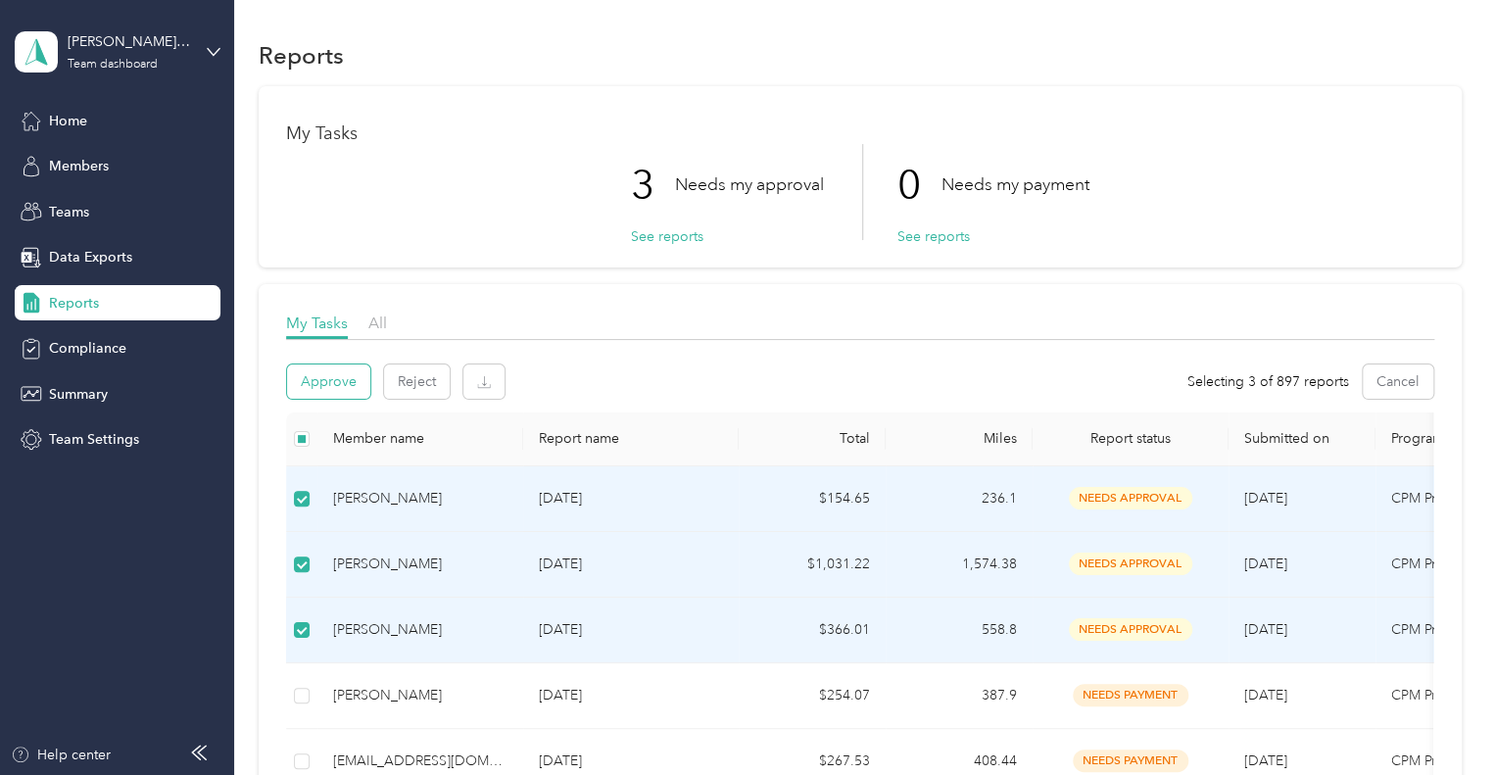
click at [317, 380] on button "Approve" at bounding box center [328, 382] width 83 height 34
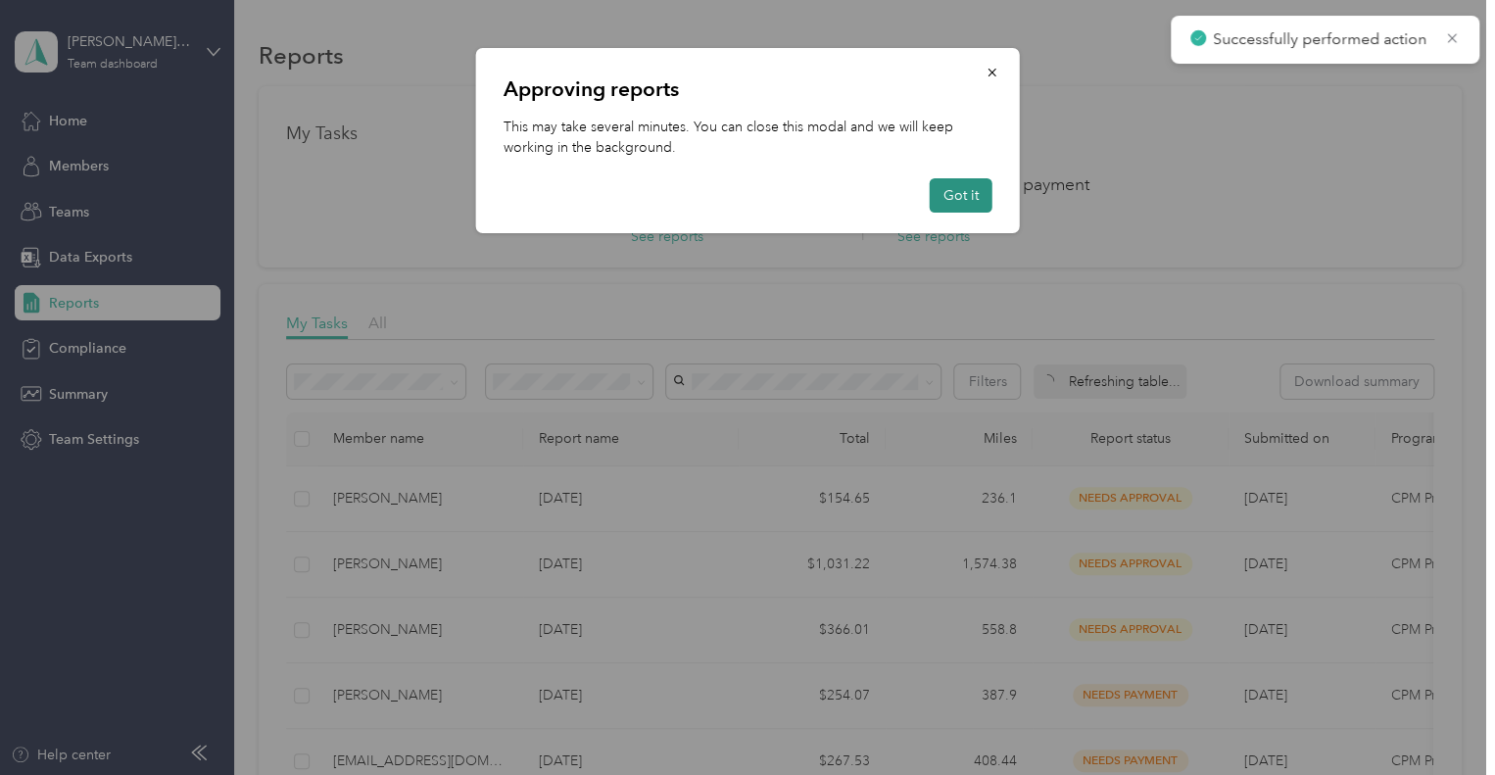
click at [960, 188] on button "Got it" at bounding box center [961, 195] width 63 height 34
